Goal: Task Accomplishment & Management: Use online tool/utility

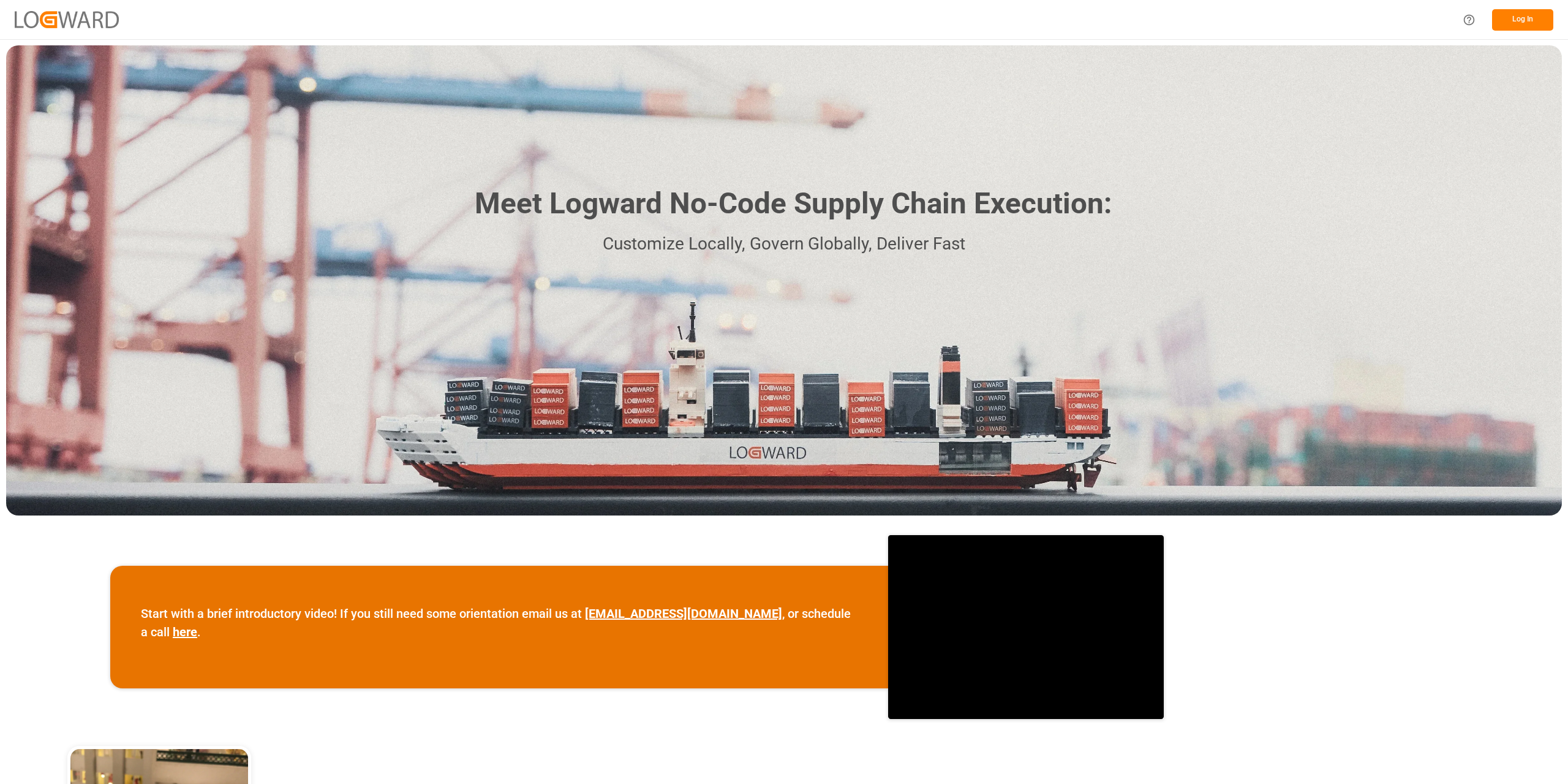
click at [1506, 23] on button "Log In" at bounding box center [1523, 20] width 61 height 22
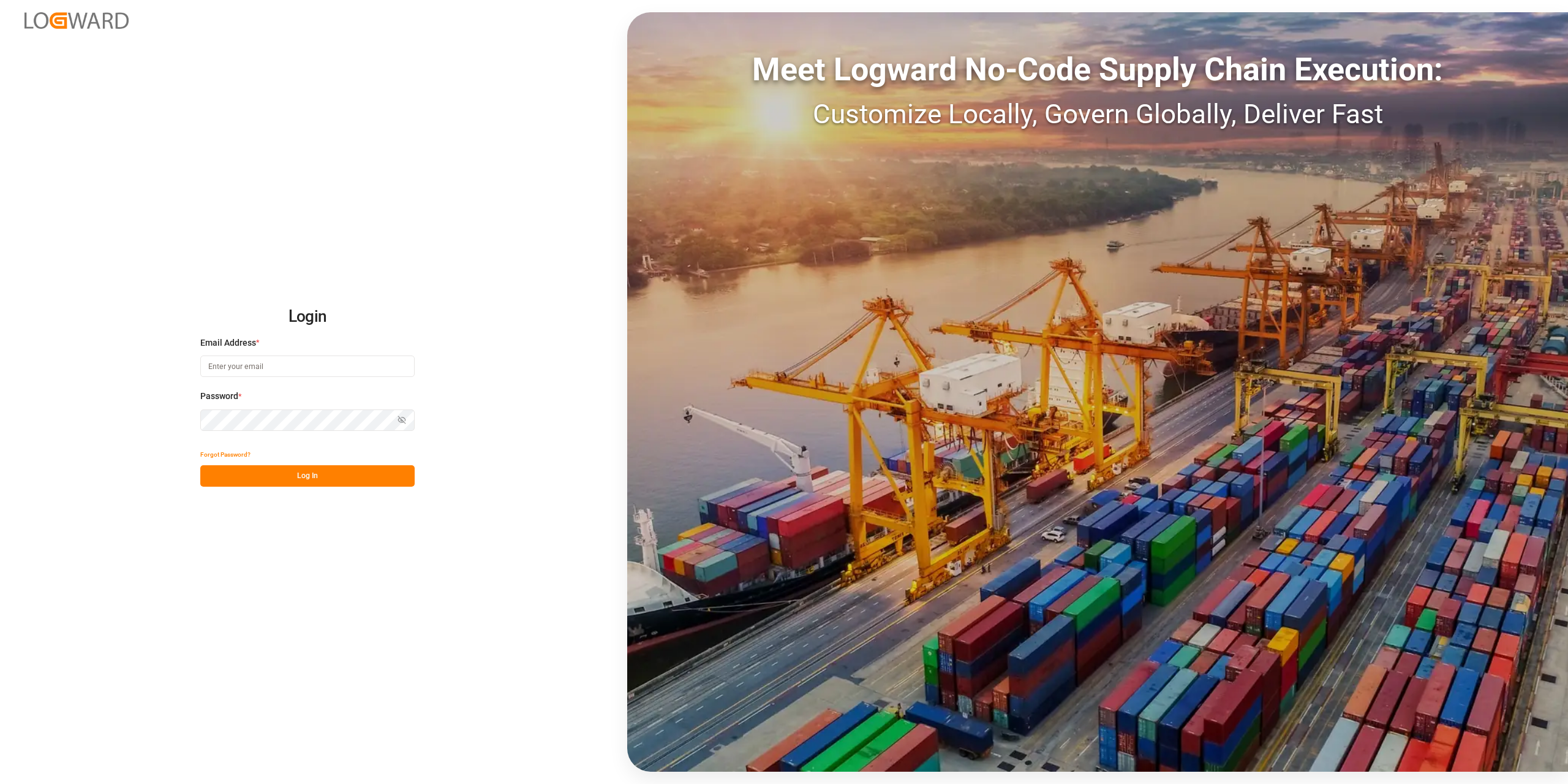
click at [235, 367] on input at bounding box center [307, 366] width 215 height 22
click at [312, 364] on input "[PERSON_NAME][EMAIL_ADDRESS][PERSON_NAME][DOMAIN_NAME]" at bounding box center [307, 366] width 215 height 22
click at [316, 365] on input "[PERSON_NAME][EMAIL_ADDRESS][PERSON_NAME][DOMAIN_NAME]" at bounding box center [307, 366] width 215 height 22
type input "[PERSON_NAME][EMAIL_ADDRESS][PERSON_NAME][DOMAIN_NAME]"
click at [351, 480] on button "Log In" at bounding box center [307, 476] width 215 height 22
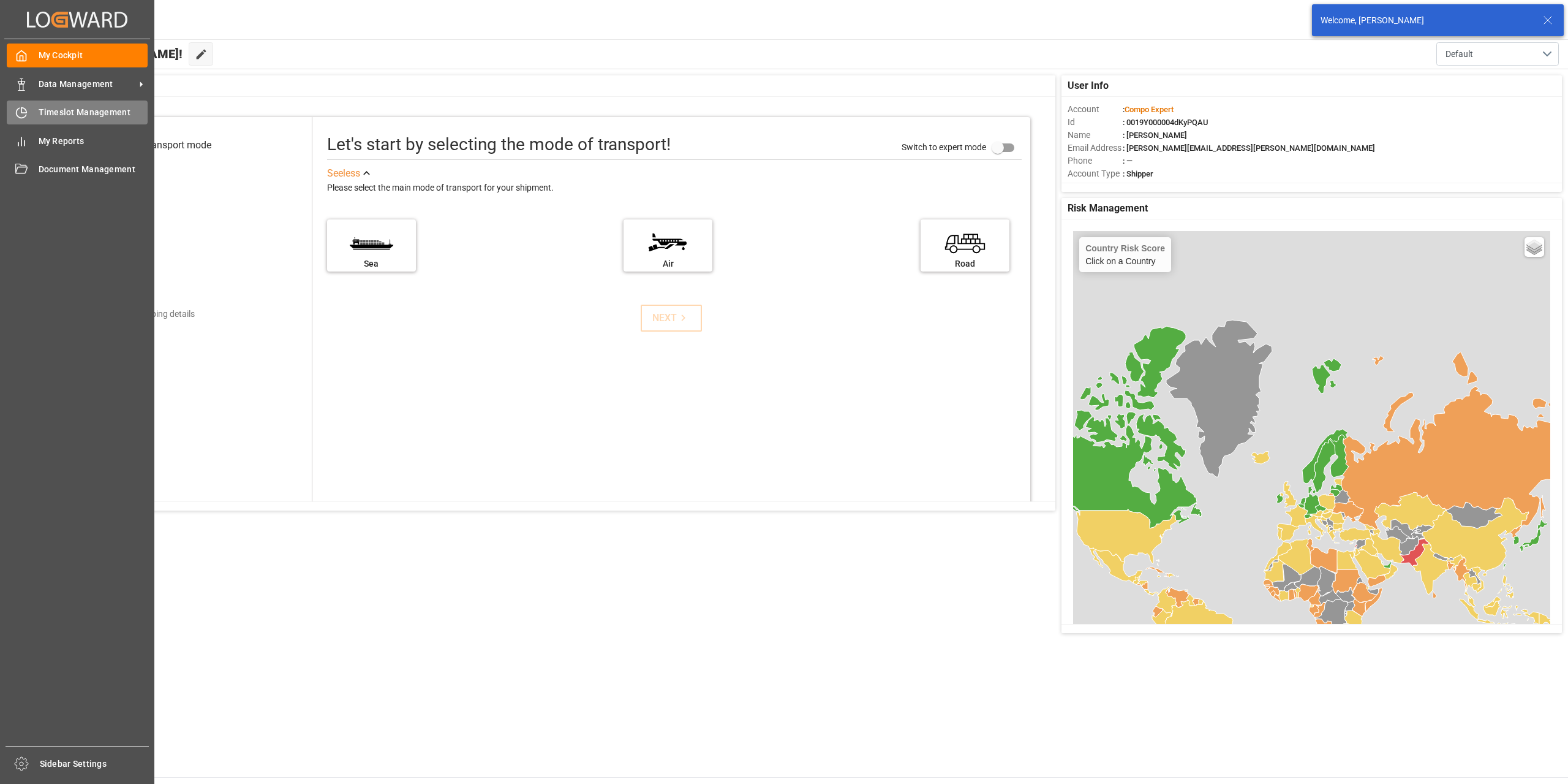
click at [71, 104] on div "Timeslot Management Timeslot Management" at bounding box center [77, 112] width 141 height 23
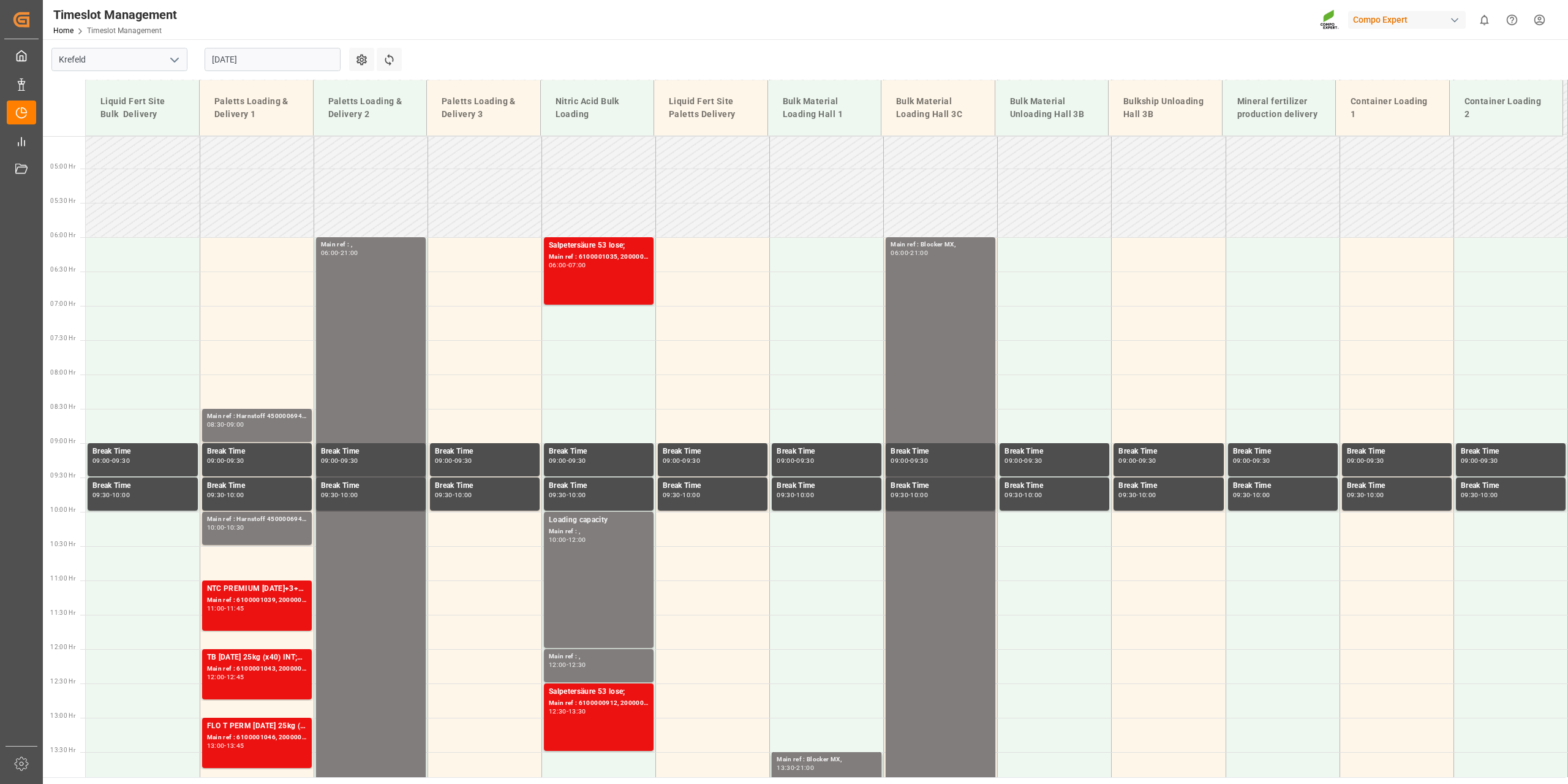
scroll to position [309, 0]
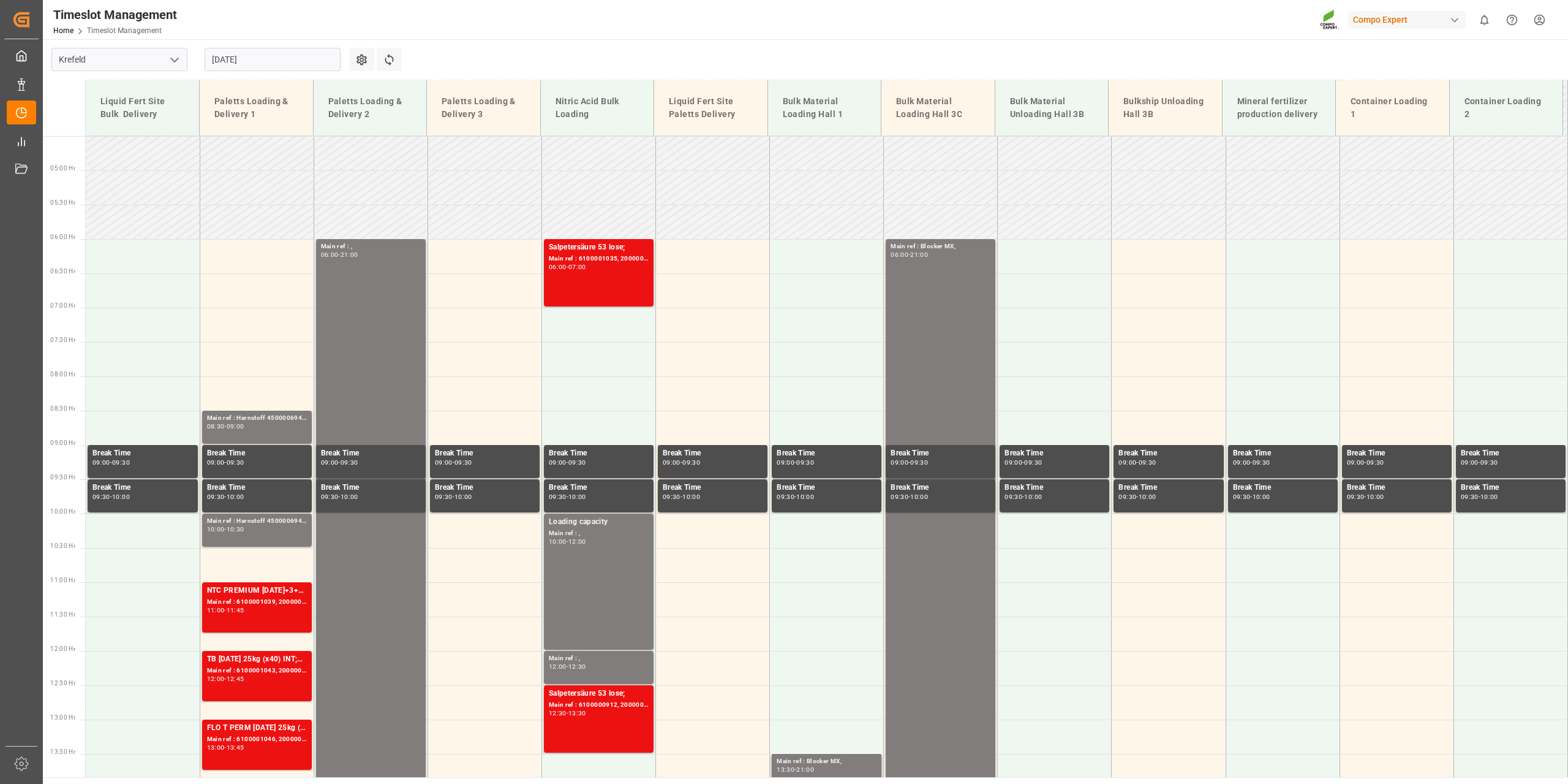
click at [333, 57] on input "[DATE]" at bounding box center [272, 59] width 136 height 23
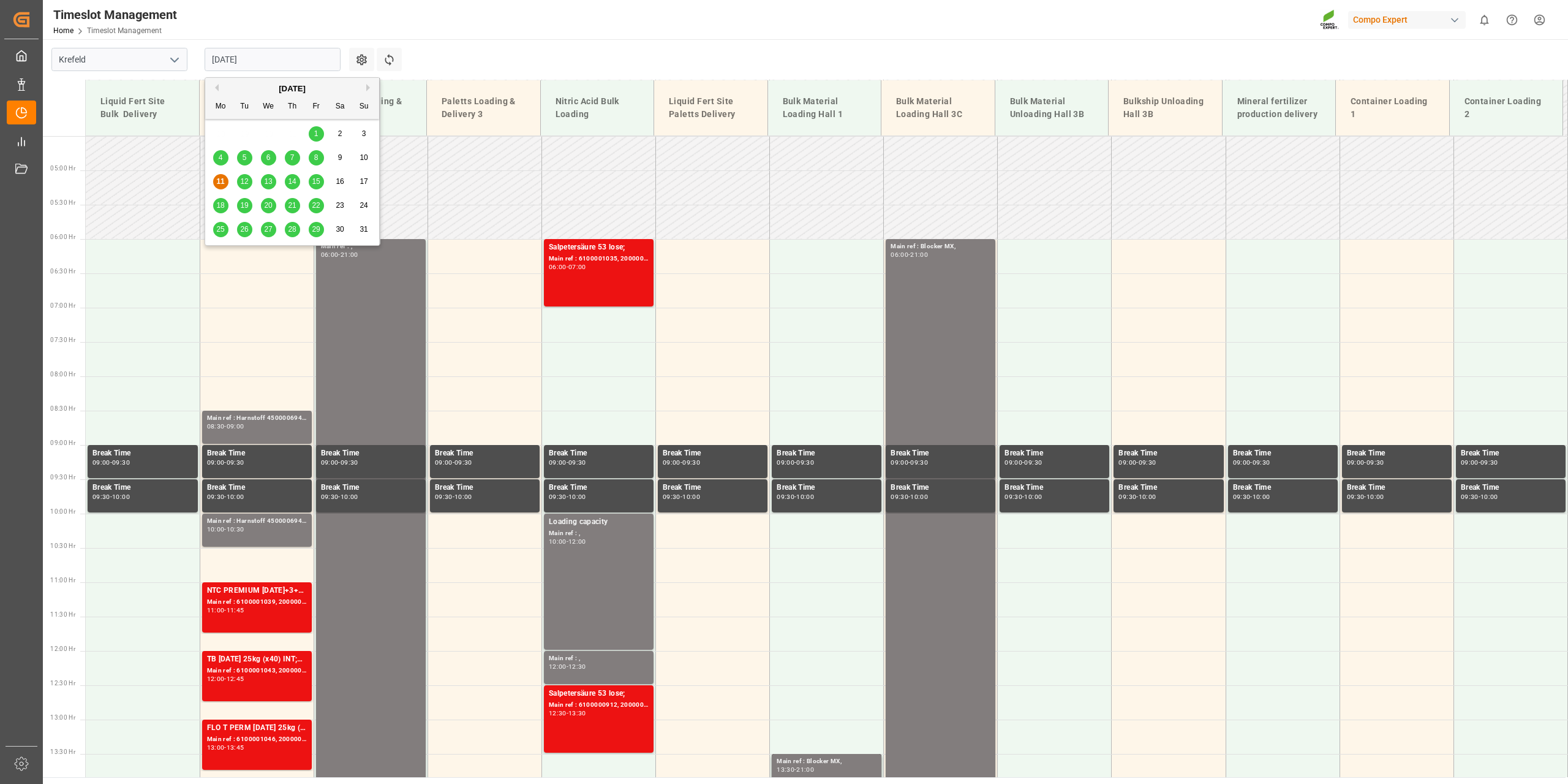
click at [244, 180] on span "12" at bounding box center [244, 182] width 8 height 9
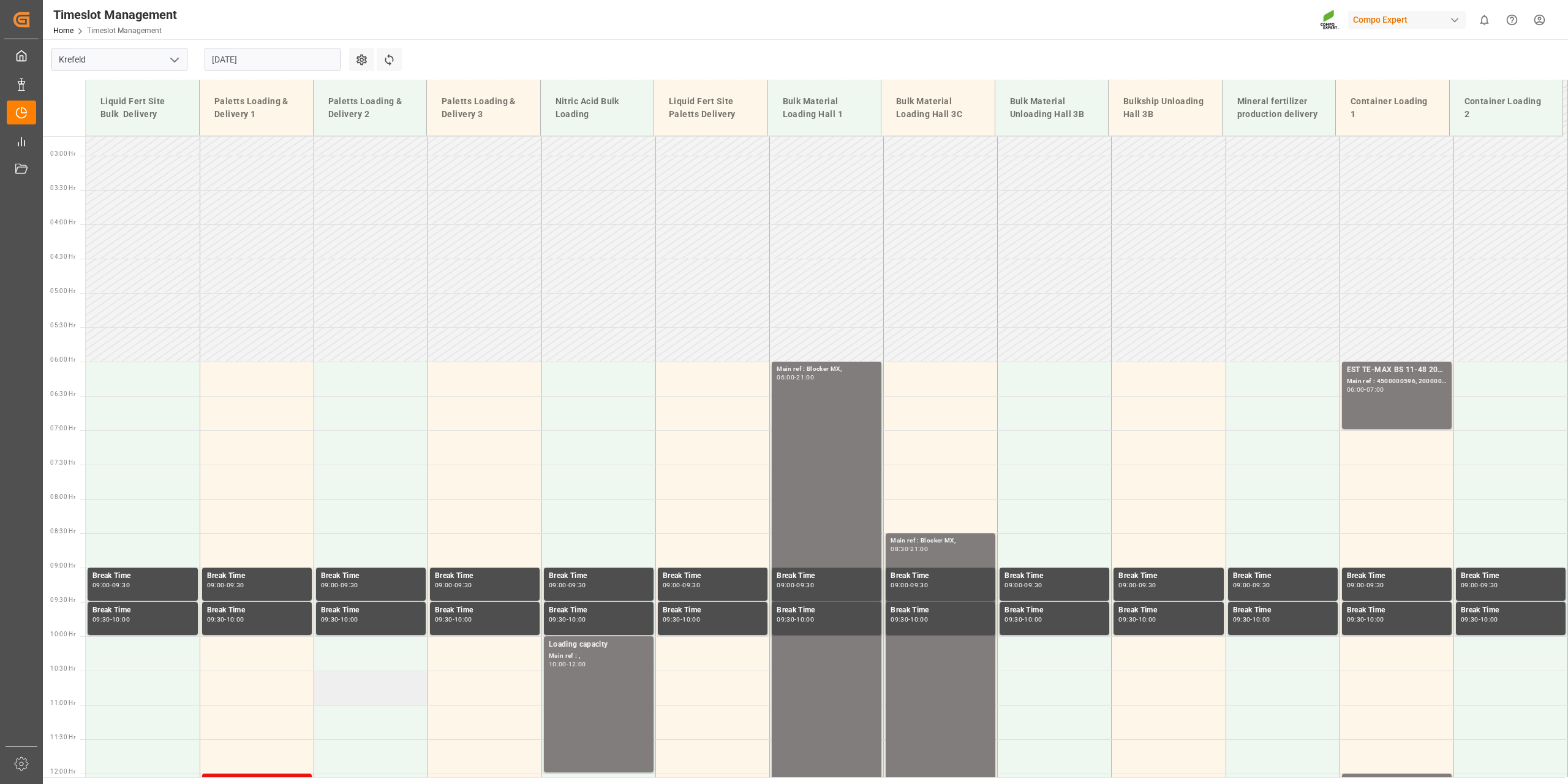
scroll to position [64, 0]
